Goal: Task Accomplishment & Management: Manage account settings

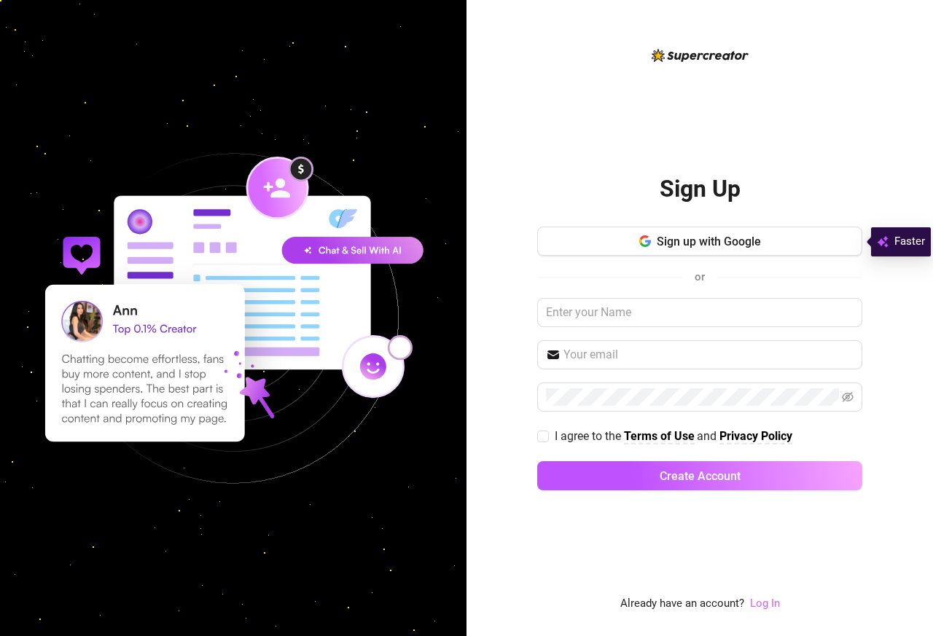
click at [771, 607] on link "Log In" at bounding box center [765, 603] width 30 height 13
click at [769, 605] on link "Log In" at bounding box center [765, 603] width 30 height 13
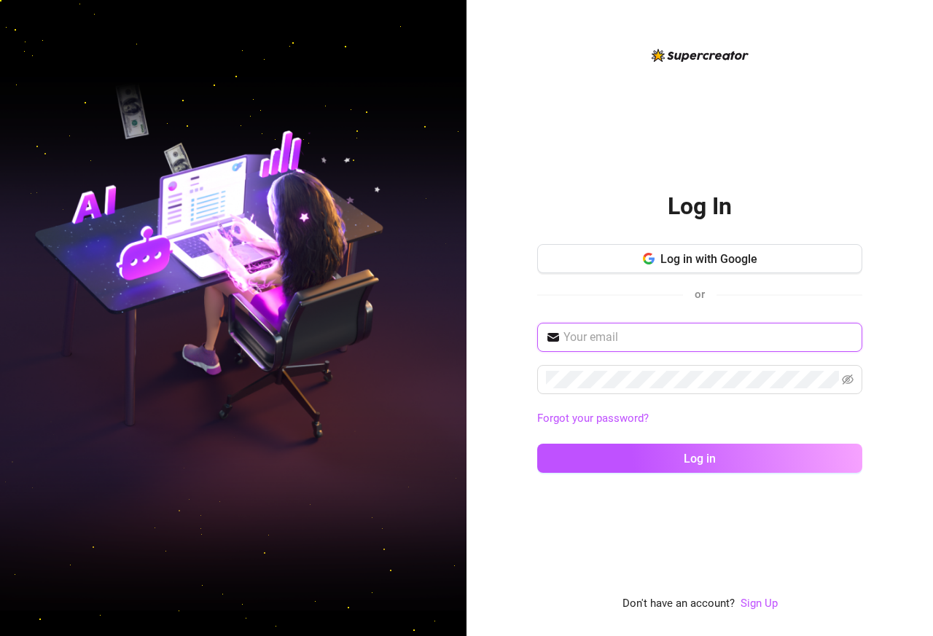
click at [702, 341] on input "text" at bounding box center [708, 337] width 290 height 17
click at [672, 340] on input "text" at bounding box center [708, 337] width 290 height 17
paste input "mattfisher70@gmail.com"
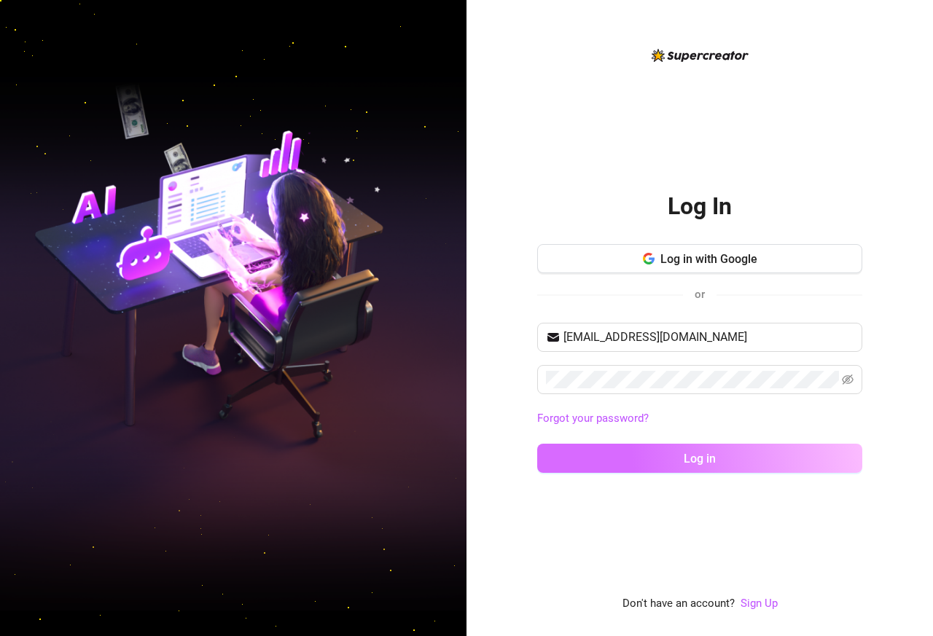
click at [718, 450] on button "Log in" at bounding box center [699, 458] width 325 height 29
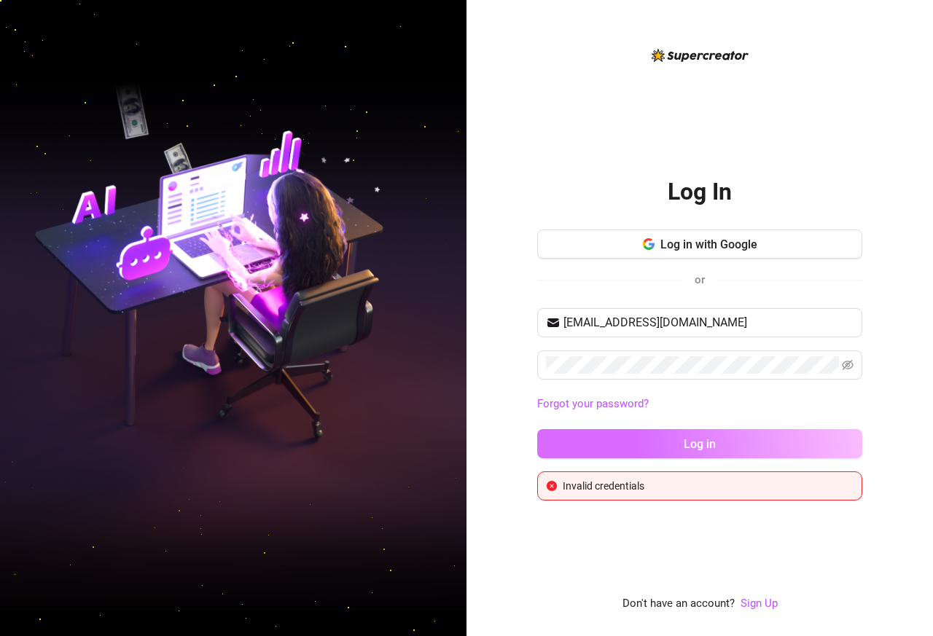
click at [667, 441] on button "Log in" at bounding box center [699, 443] width 325 height 29
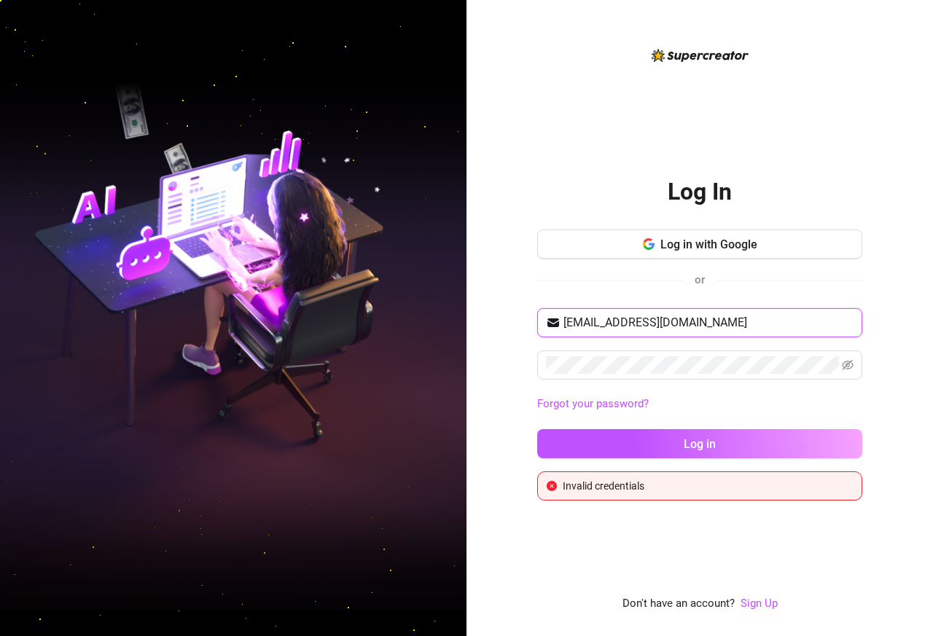
click at [632, 318] on input "mattfisher70@gmail.com" at bounding box center [708, 322] width 290 height 17
paste input "exxxploit"
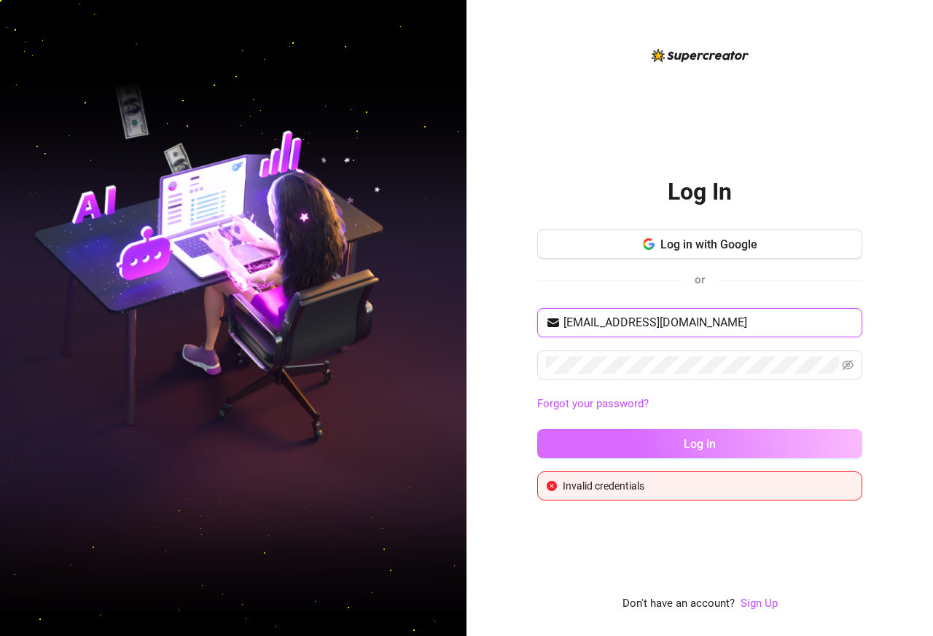
type input "exxxploit@gmail.com"
click at [685, 443] on span "Log in" at bounding box center [699, 444] width 32 height 14
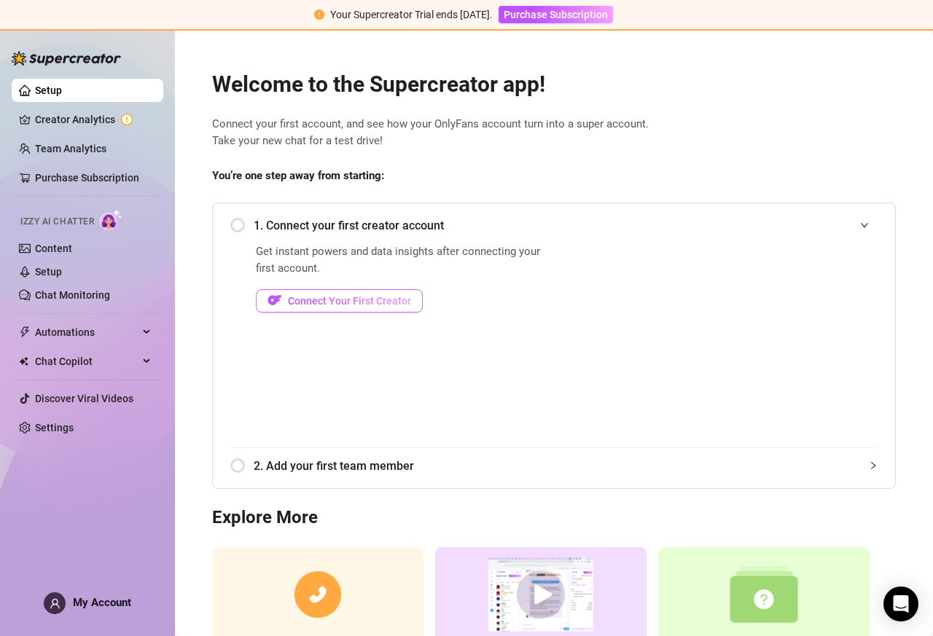
click at [341, 299] on span "Connect Your First Creator" at bounding box center [349, 301] width 123 height 12
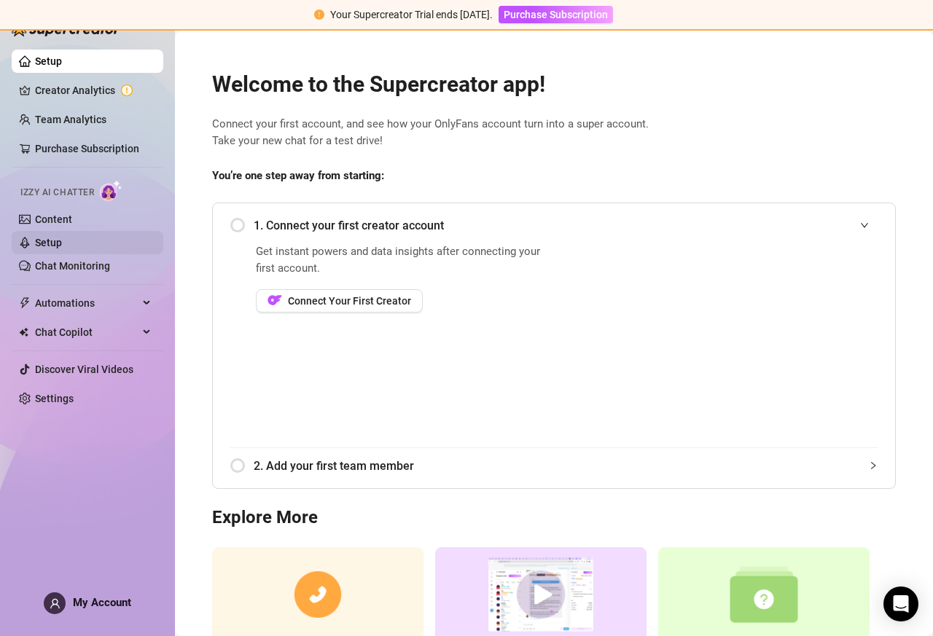
click at [47, 240] on link "Setup" at bounding box center [48, 243] width 27 height 12
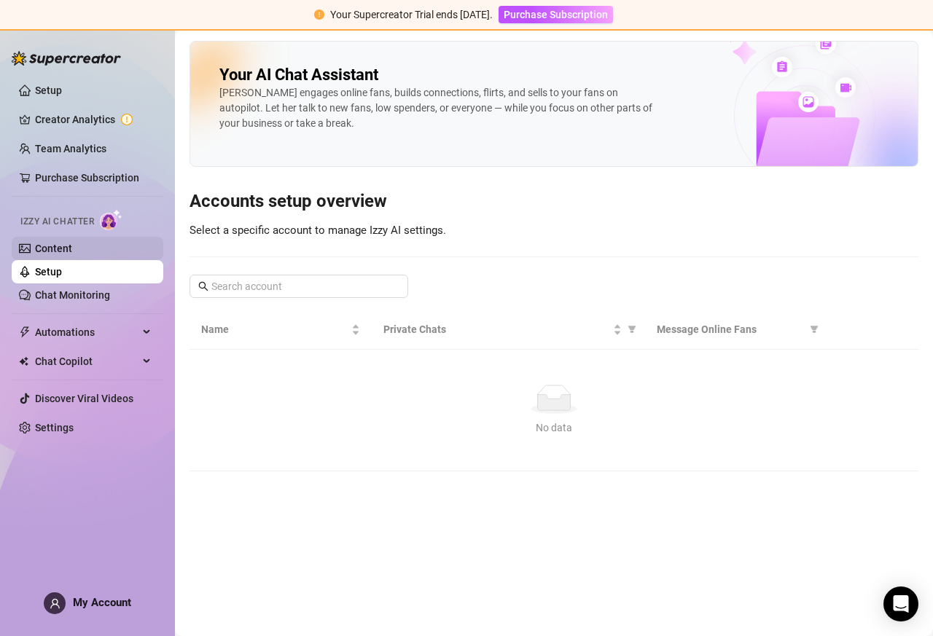
click at [45, 248] on link "Content" at bounding box center [53, 249] width 37 height 12
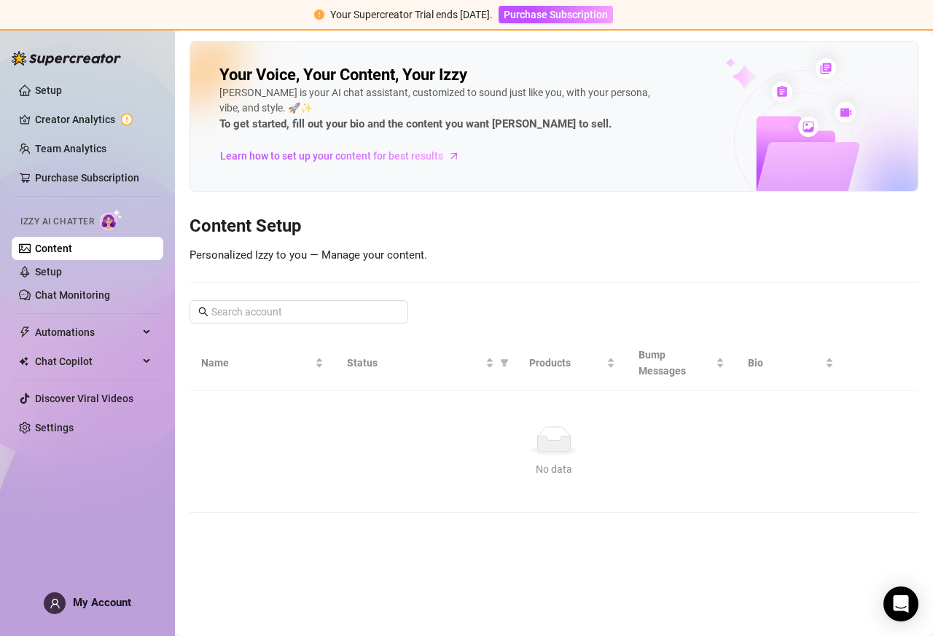
click at [78, 605] on span "My Account" at bounding box center [102, 602] width 58 height 13
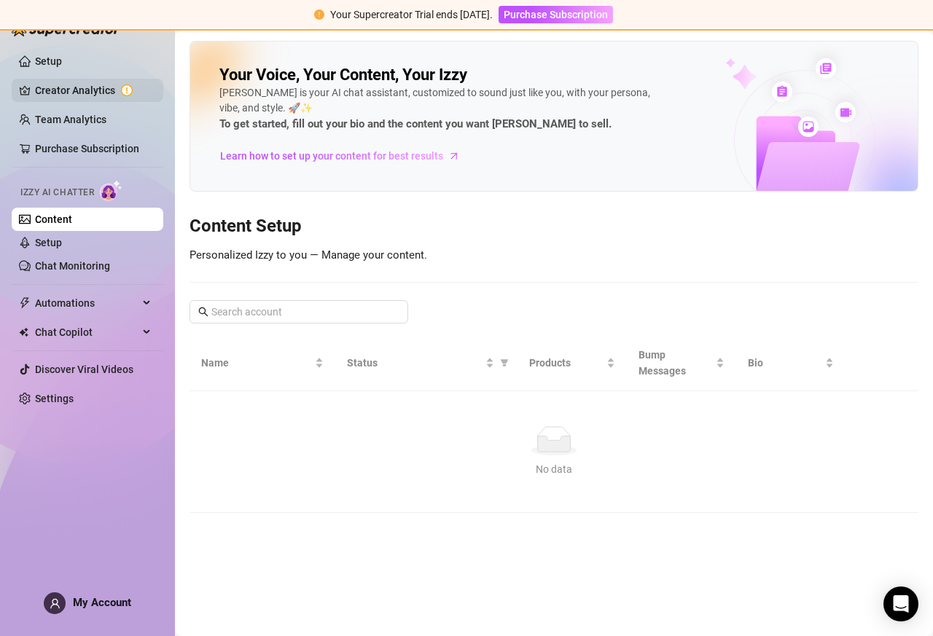
click at [67, 91] on link "Creator Analytics" at bounding box center [93, 90] width 117 height 23
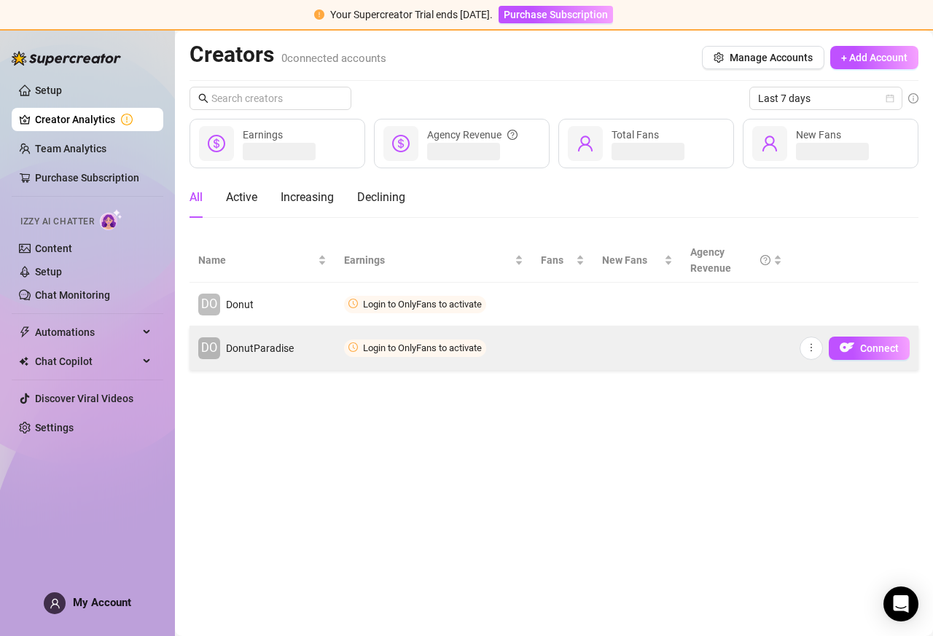
click at [544, 338] on td at bounding box center [562, 348] width 61 height 44
